Goal: Information Seeking & Learning: Learn about a topic

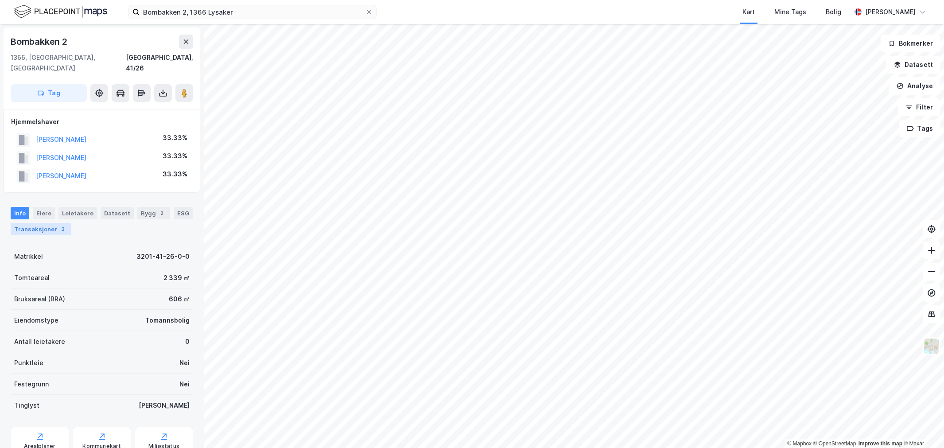
click at [46, 223] on div "Transaksjoner 3" at bounding box center [41, 229] width 61 height 12
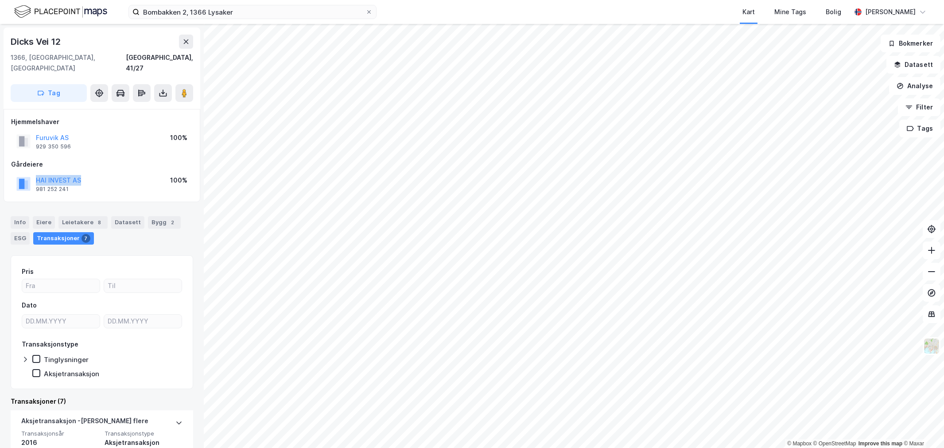
drag, startPoint x: 99, startPoint y: 163, endPoint x: 30, endPoint y: 169, distance: 68.9
click at [30, 173] on div "HAI INVEST AS 981 252 241 100%" at bounding box center [102, 183] width 182 height 21
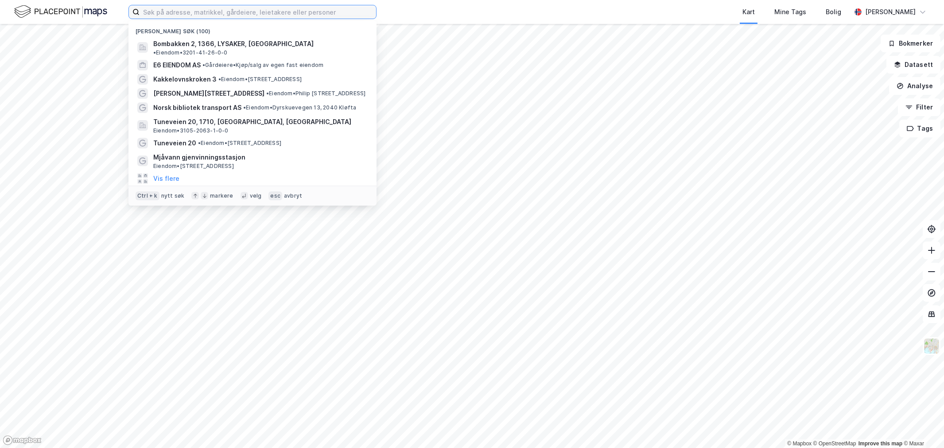
paste input "[STREET_ADDRESS]"
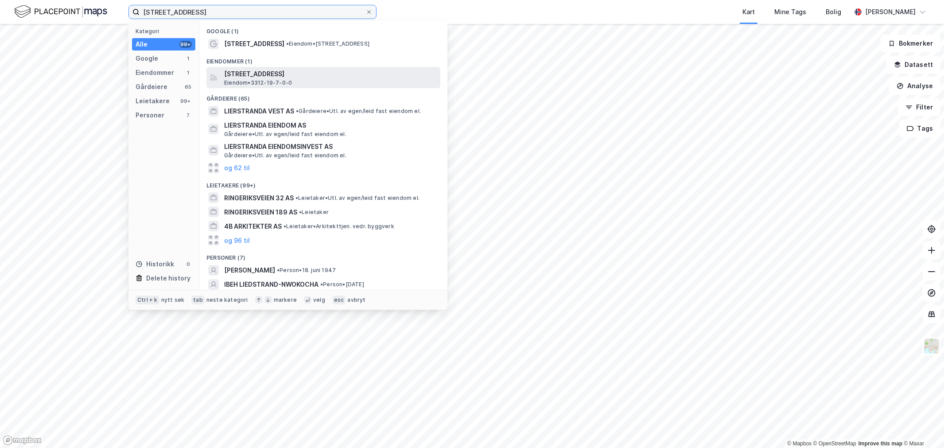
type input "[STREET_ADDRESS]"
click at [249, 73] on span "[STREET_ADDRESS]" at bounding box center [330, 74] width 213 height 11
